Goal: Communication & Community: Ask a question

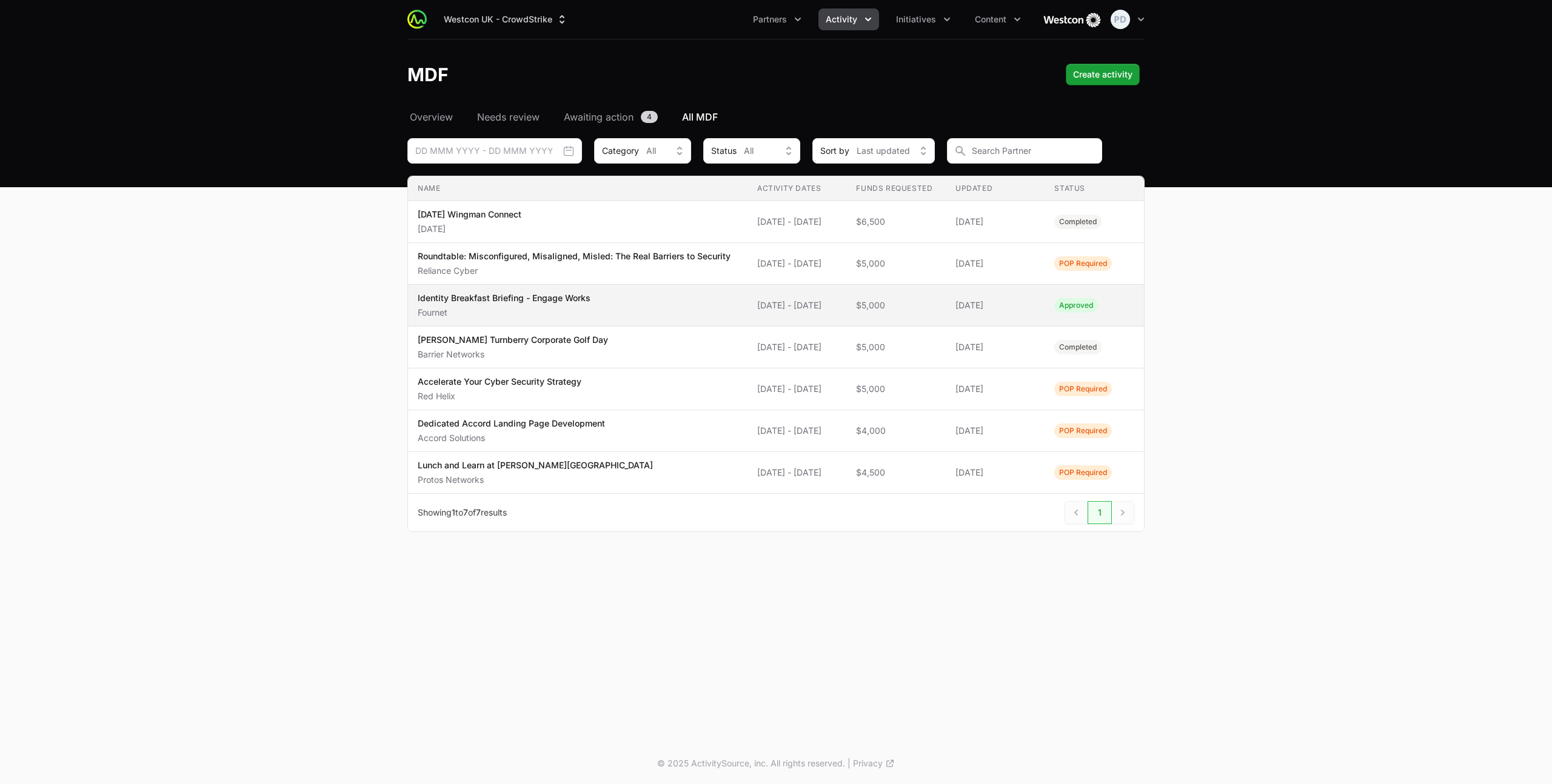
click at [528, 304] on p "Identity Breakfast Briefing - Engage Works" at bounding box center [504, 298] width 173 height 12
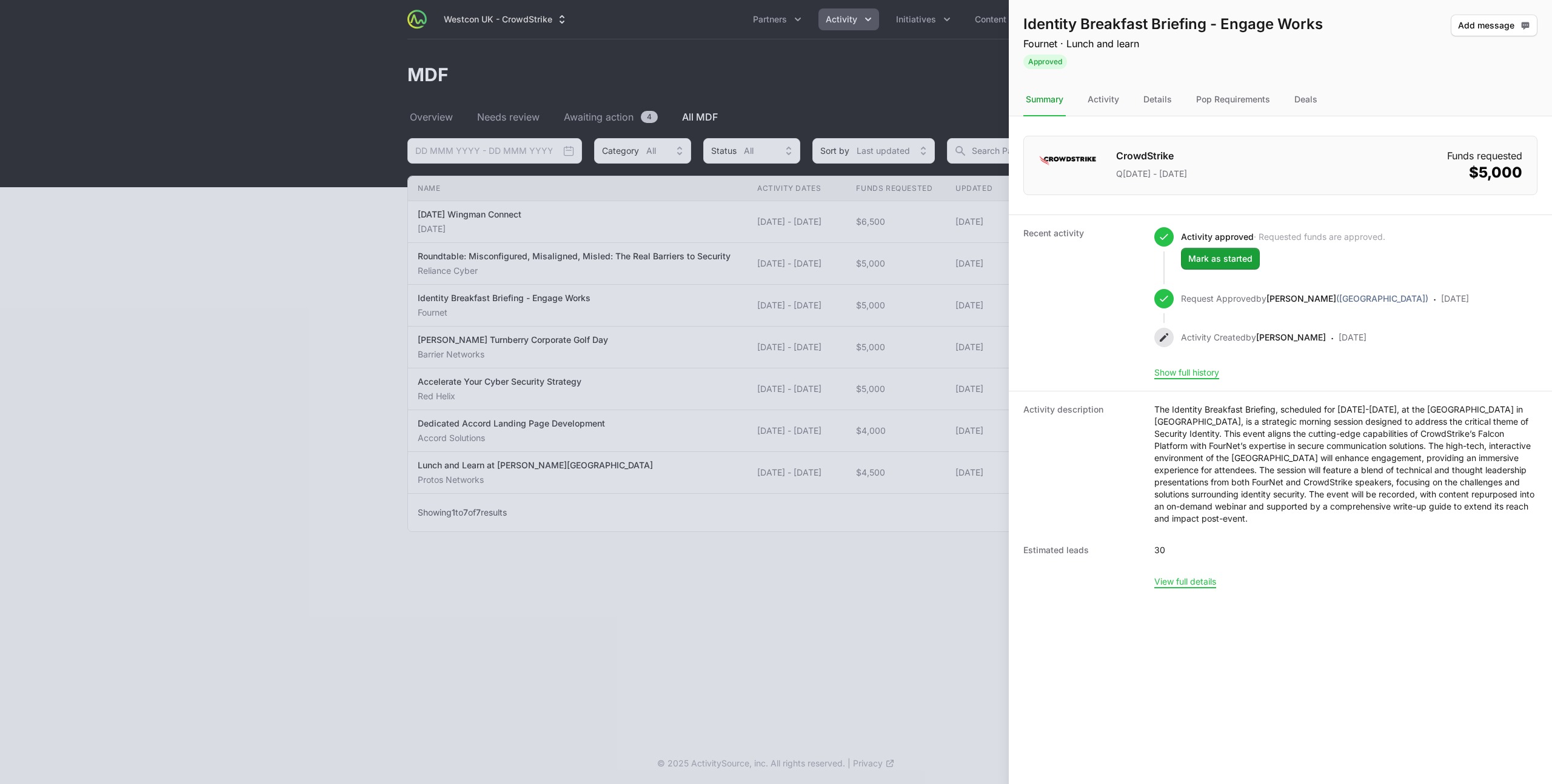
click at [1194, 587] on dd "View full details" at bounding box center [1185, 582] width 62 height 12
click at [1192, 582] on button "View full details" at bounding box center [1185, 582] width 62 height 11
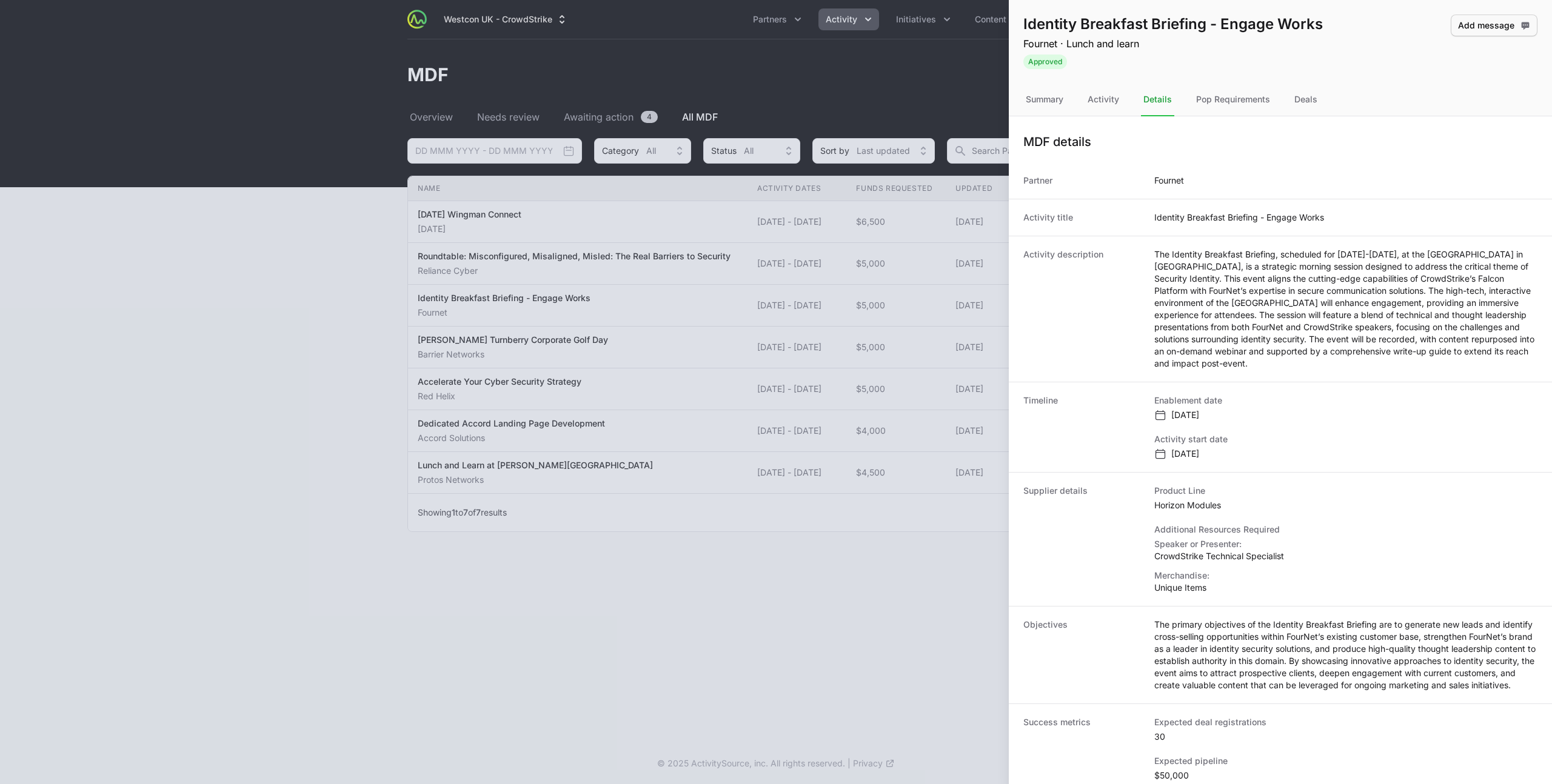
scroll to position [1, 0]
click at [657, 491] on div at bounding box center [776, 392] width 1552 height 784
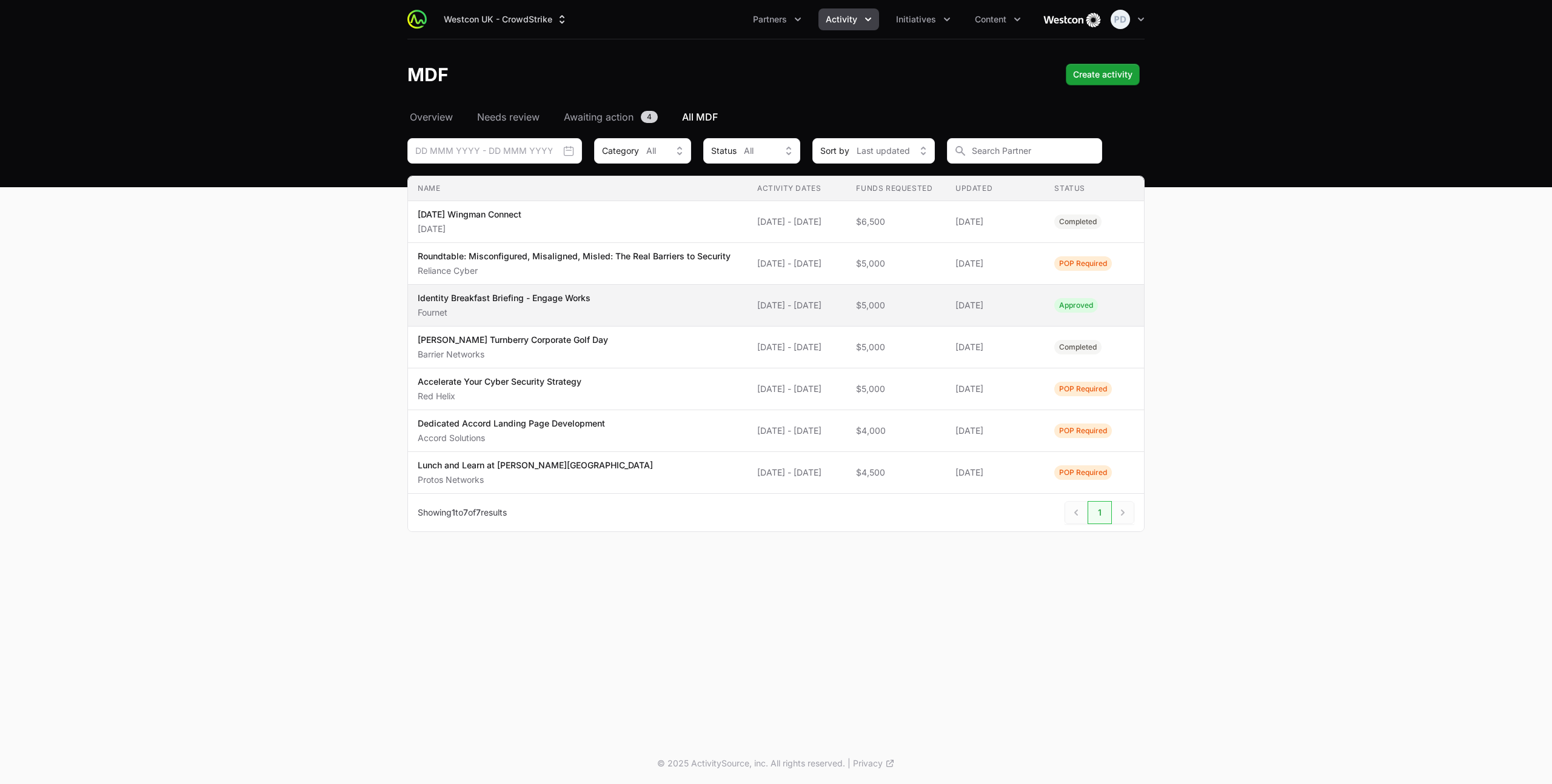
click at [499, 304] on p "Identity Breakfast Briefing - Engage Works" at bounding box center [504, 298] width 173 height 12
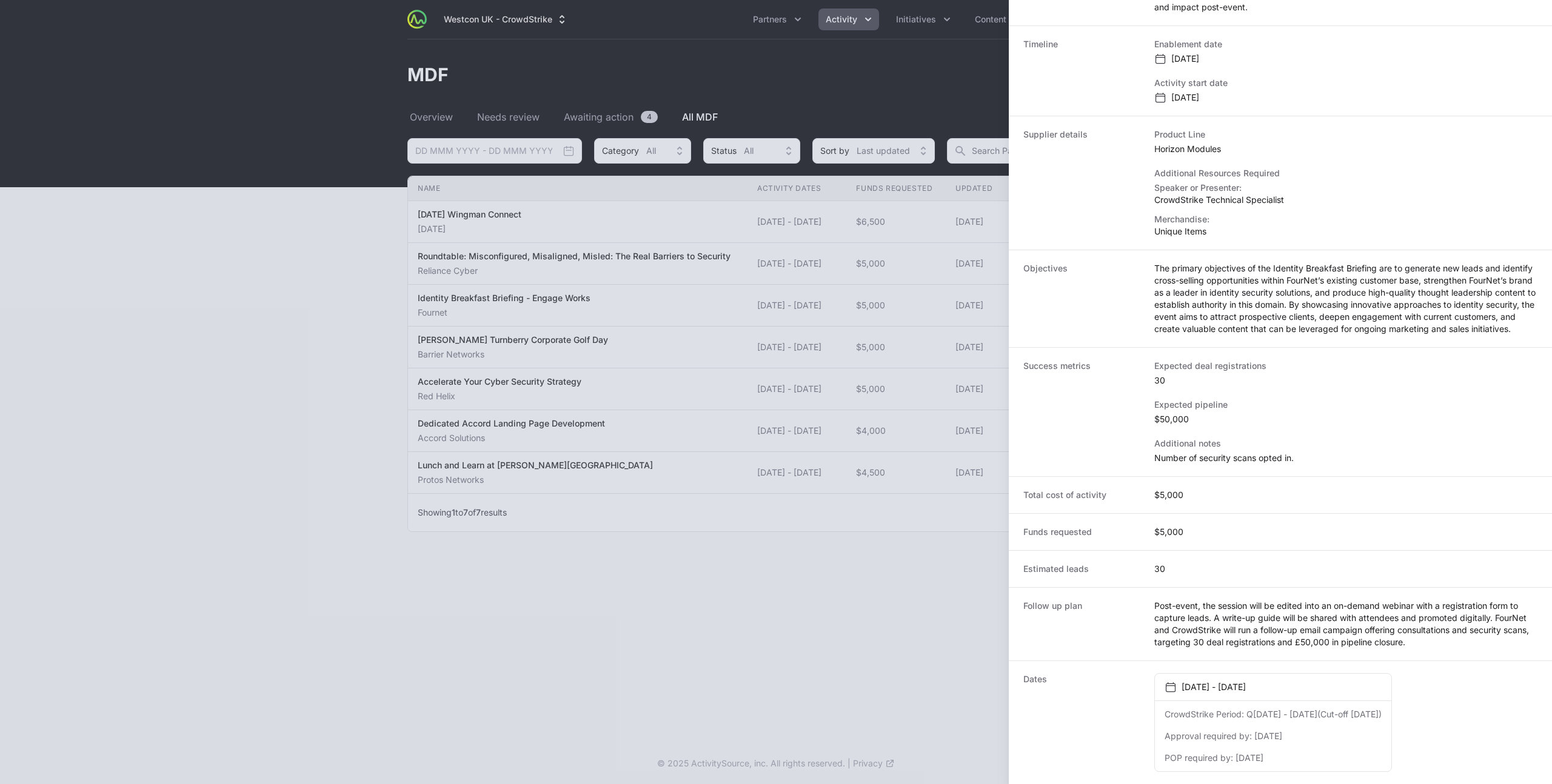
scroll to position [0, 0]
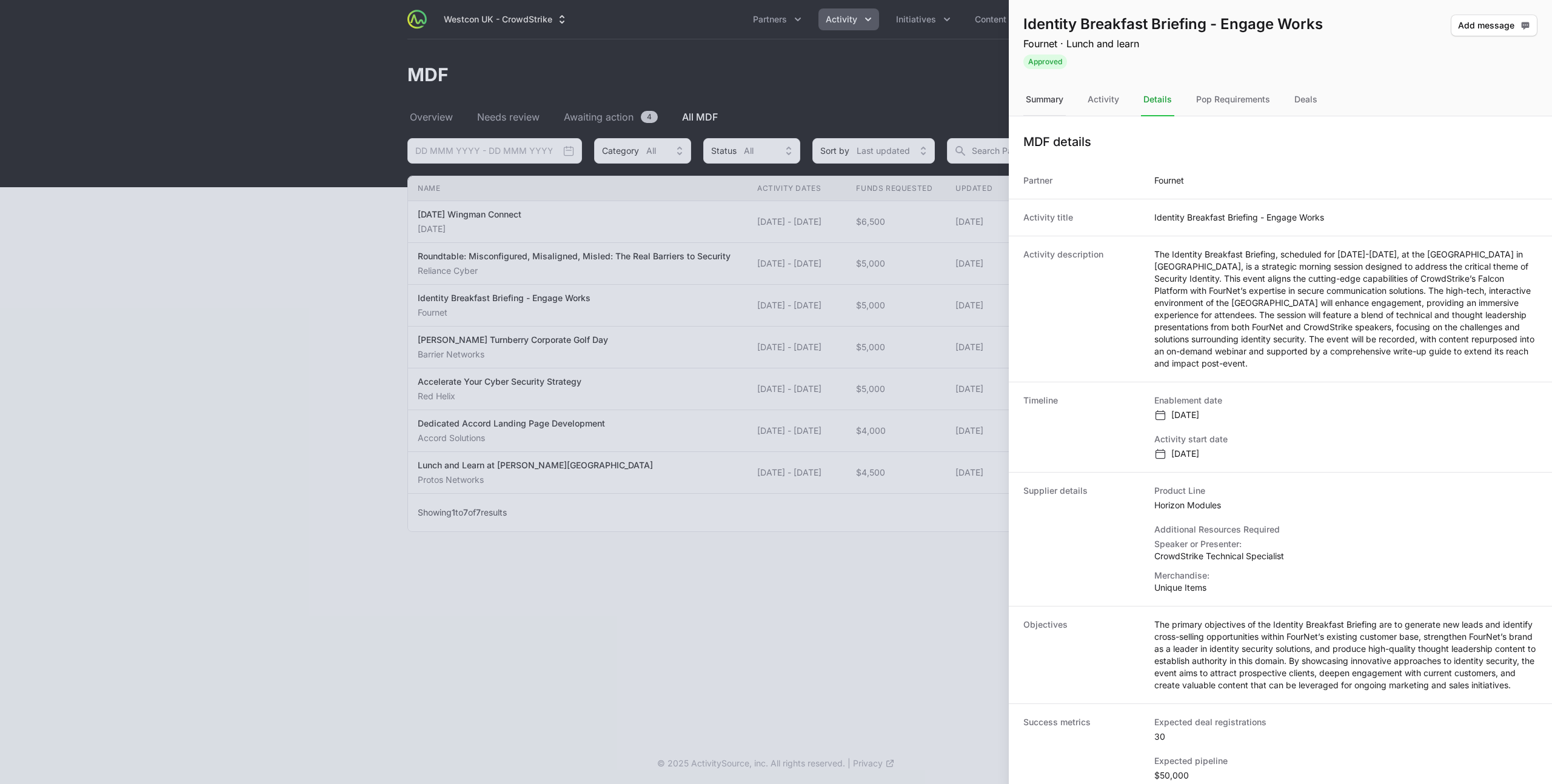
click at [1044, 99] on div "Summary" at bounding box center [1044, 99] width 42 height 33
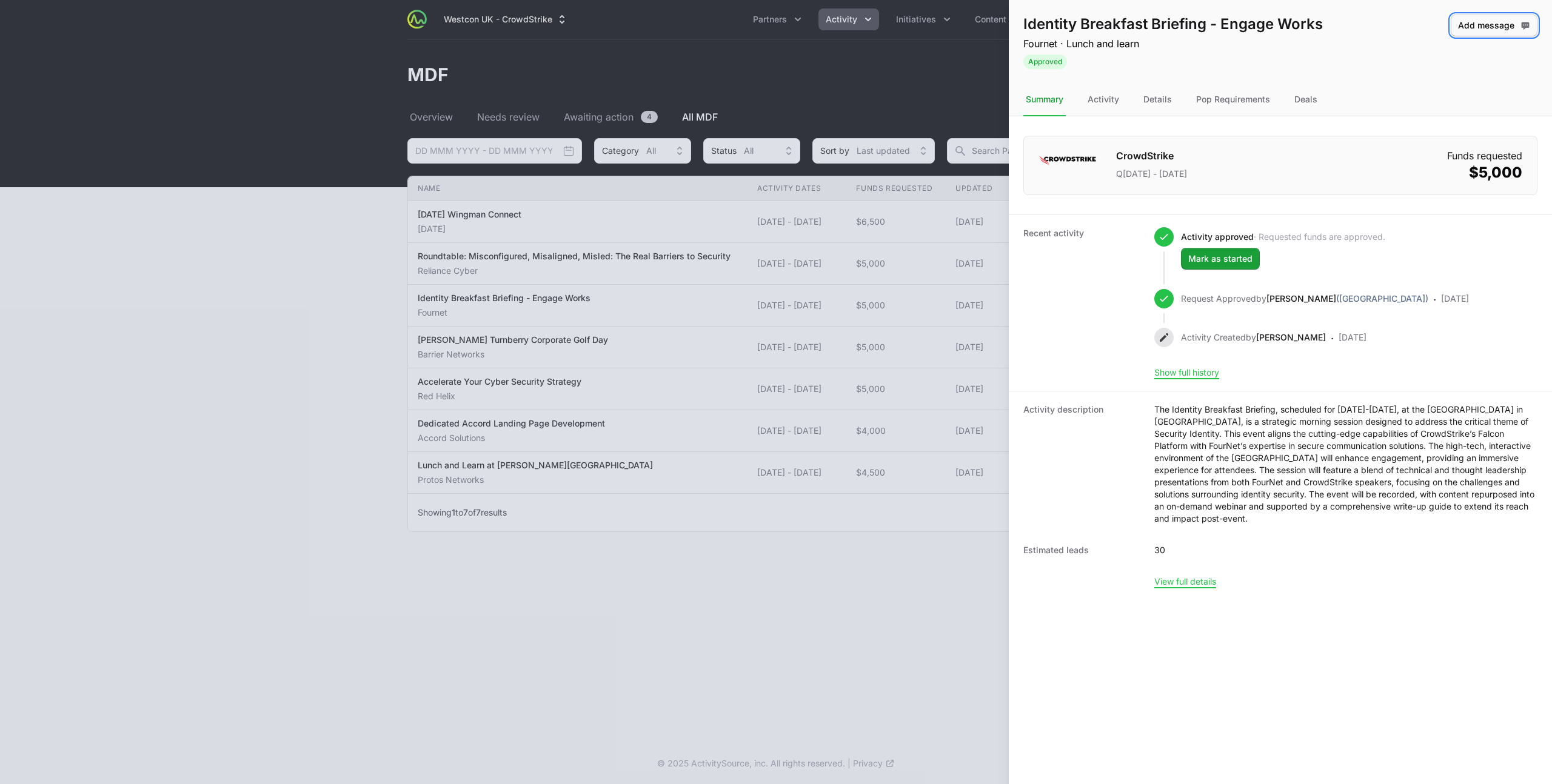
click at [1494, 26] on span "Add message" at bounding box center [1495, 25] width 73 height 14
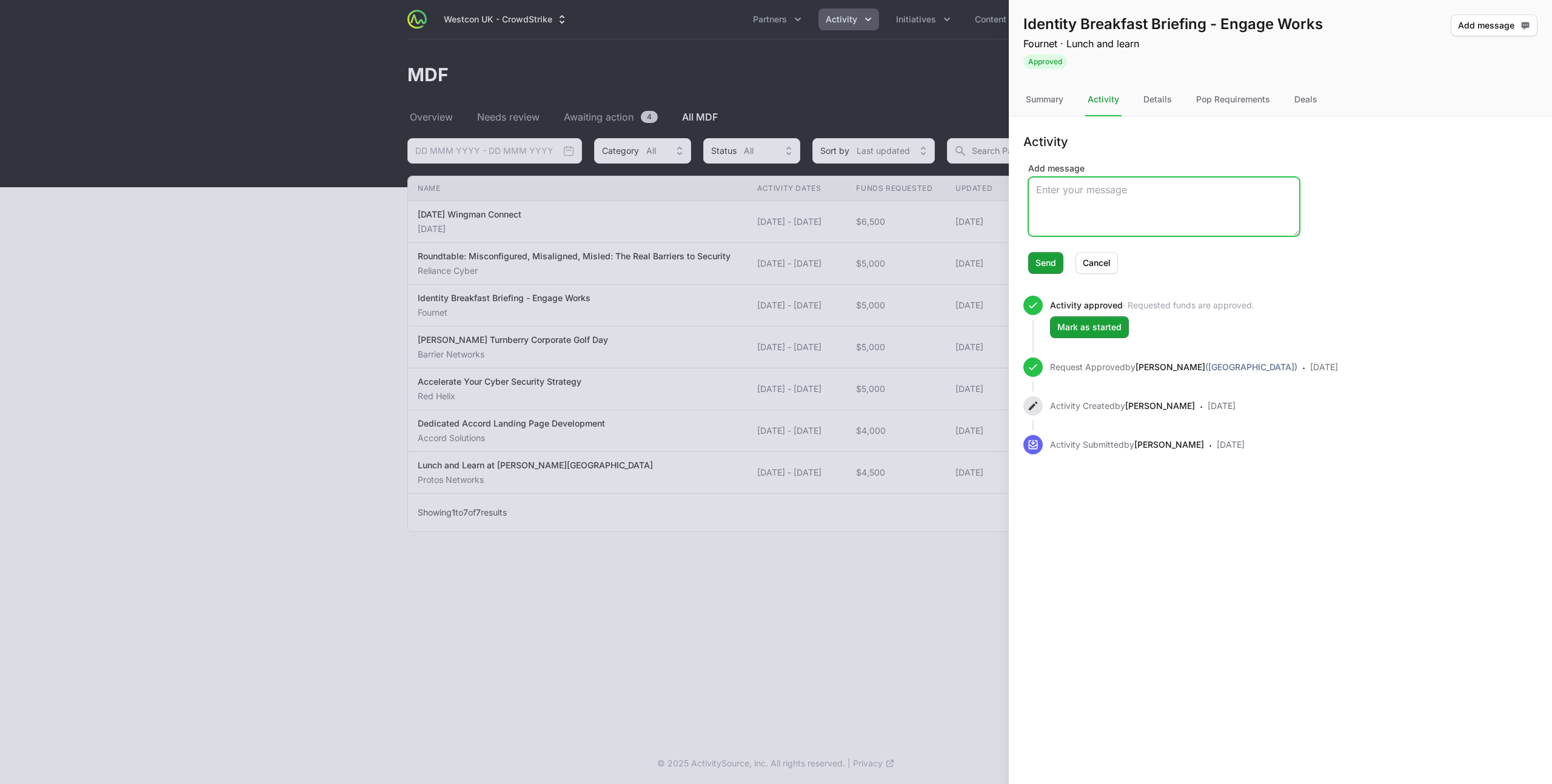
click at [1075, 206] on textarea "Add message" at bounding box center [1164, 207] width 271 height 58
type textarea "Hi, please would you be able to share the attendee list so we can see if there …"
click at [1045, 260] on span "Send" at bounding box center [1046, 262] width 20 height 14
